Goal: Use online tool/utility: Utilize a website feature to perform a specific function

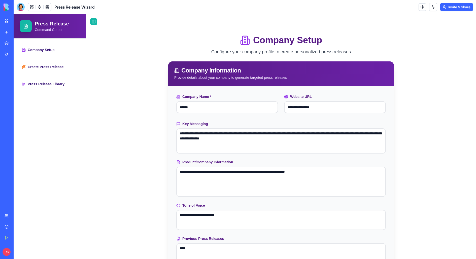
click at [19, 32] on div "New app" at bounding box center [15, 32] width 7 height 5
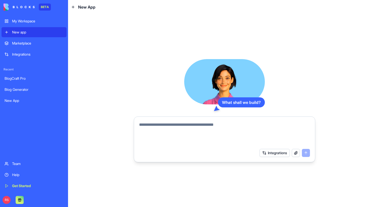
click at [141, 123] on textarea at bounding box center [224, 134] width 171 height 24
paste textarea "**********"
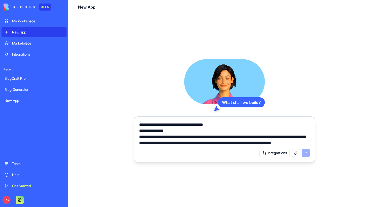
scroll to position [713, 0]
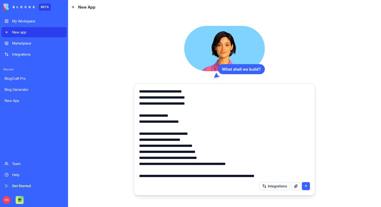
type textarea "**********"
click at [306, 187] on button "submit" at bounding box center [306, 186] width 8 height 8
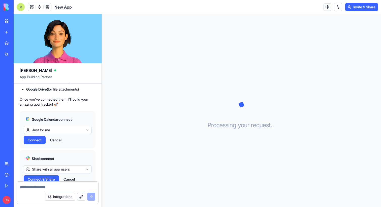
scroll to position [481, 0]
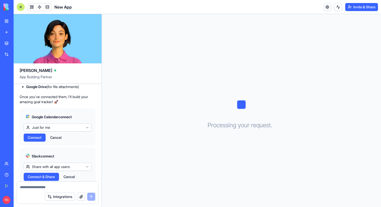
click at [56, 149] on html "BETA My Workspace New app Marketplace Integrations Recent Smart Contact Email M…" at bounding box center [190, 103] width 381 height 207
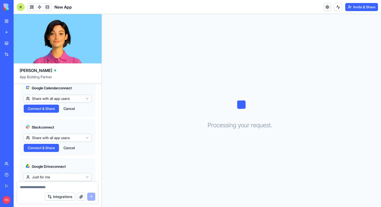
scroll to position [516, 0]
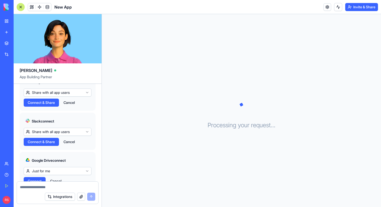
click at [43, 154] on html "BETA My Workspace New app Marketplace Integrations Recent Smart Contact Email M…" at bounding box center [190, 103] width 381 height 207
click at [65, 144] on html "BETA My Workspace New app Marketplace Integrations Recent Smart Contact Email M…" at bounding box center [190, 103] width 381 height 207
click at [46, 105] on span "Connect & Share" at bounding box center [41, 102] width 27 height 5
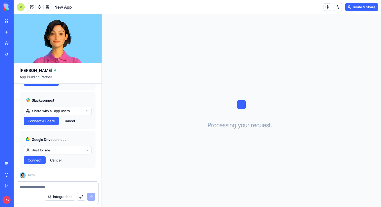
scroll to position [543, 0]
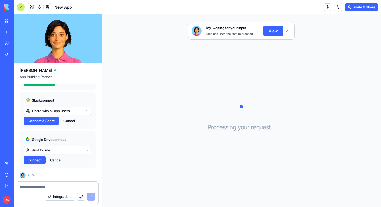
scroll to position [557, 0]
click at [38, 160] on span "Connect" at bounding box center [35, 160] width 14 height 5
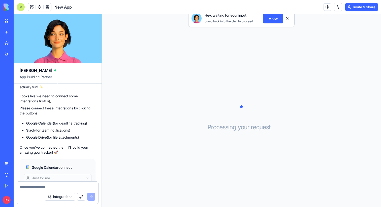
scroll to position [557, 0]
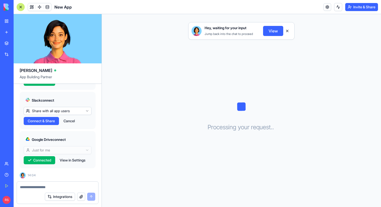
click at [68, 123] on button "Cancel" at bounding box center [69, 121] width 16 height 8
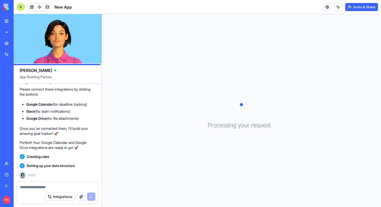
scroll to position [559, 0]
